Goal: Use online tool/utility

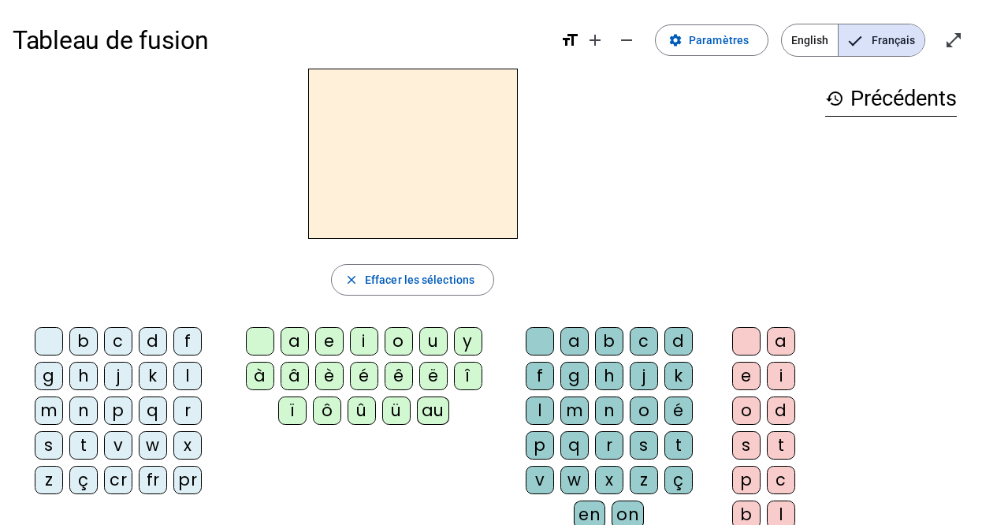
scroll to position [6, 0]
click at [190, 384] on div "l" at bounding box center [187, 376] width 28 height 28
click at [288, 355] on div "a" at bounding box center [294, 342] width 28 height 28
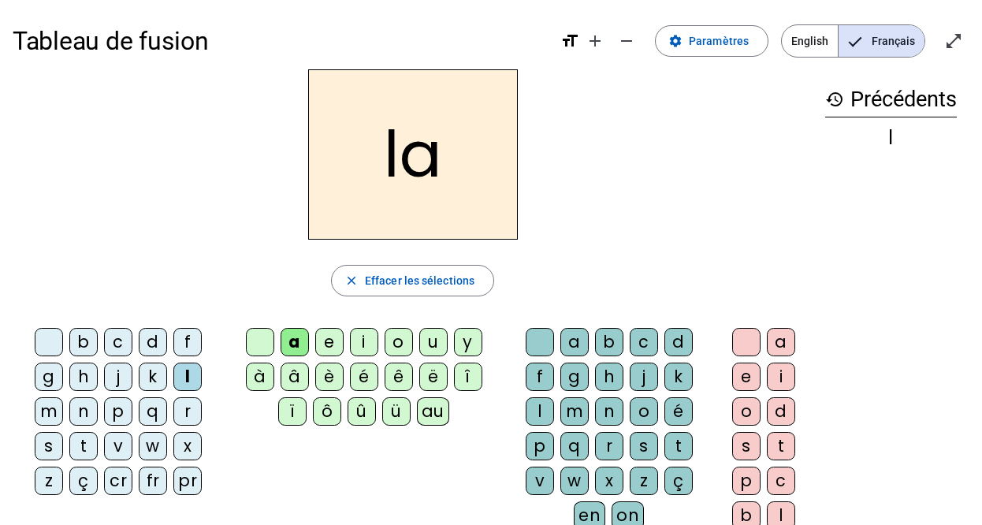
click at [322, 348] on div "e" at bounding box center [329, 342] width 28 height 28
click at [419, 342] on div "u" at bounding box center [433, 342] width 28 height 28
click at [87, 444] on div "t" at bounding box center [83, 446] width 28 height 28
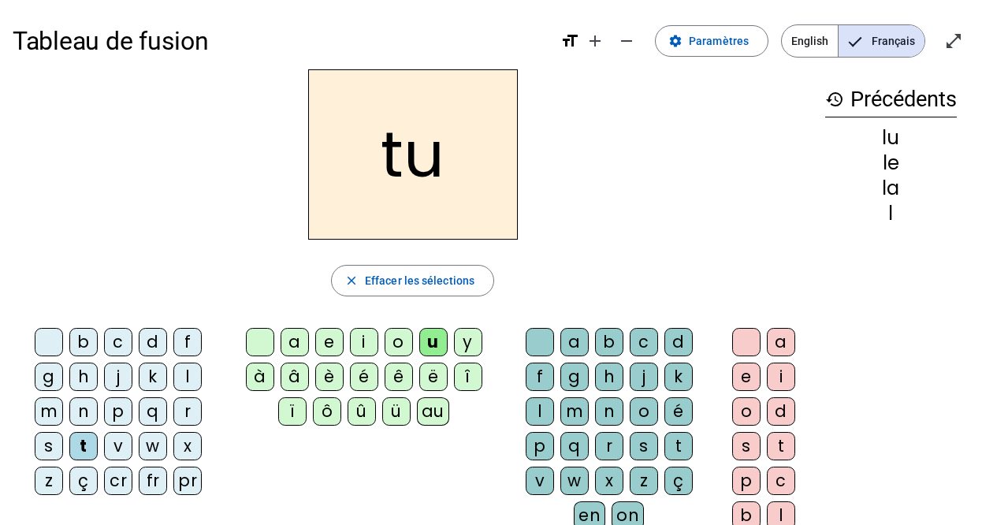
click at [324, 331] on div "e" at bounding box center [329, 342] width 28 height 28
click at [288, 344] on div "a" at bounding box center [294, 342] width 28 height 28
